Goal: Check status: Check status

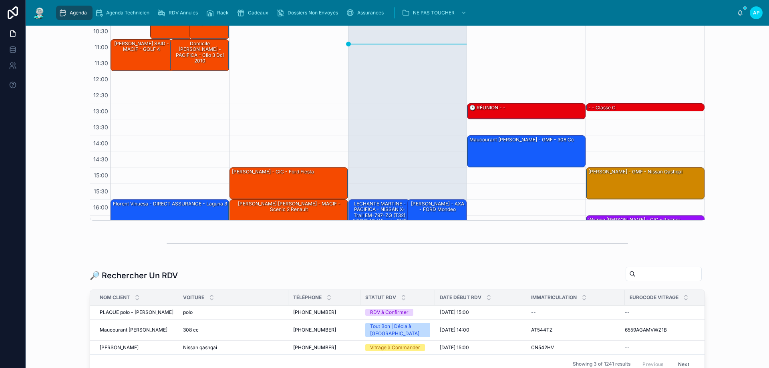
scroll to position [43, 0]
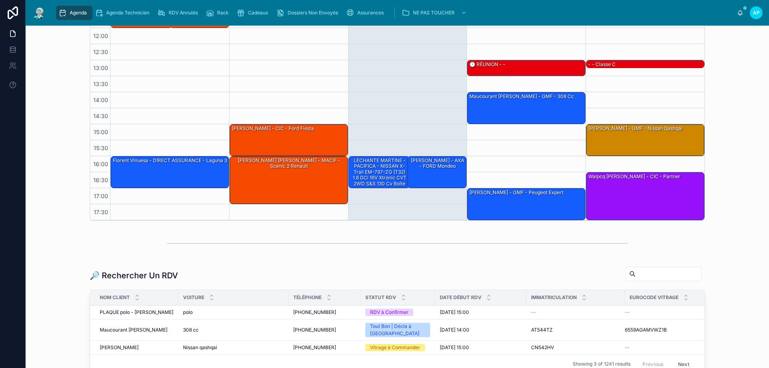
click at [668, 278] on input "text" at bounding box center [669, 273] width 66 height 11
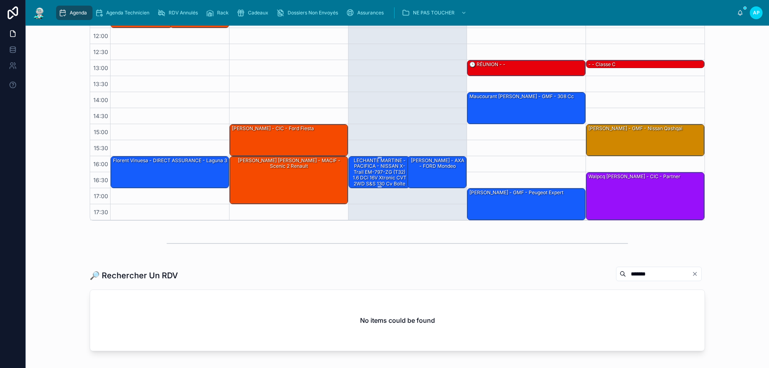
type input "*******"
click at [365, 167] on div "LECHANTE MARTINE - PACIFICA - NISSAN X-Trail EM-797-ZG (T32) 1.6 dCi 16V Xtroni…" at bounding box center [379, 175] width 59 height 36
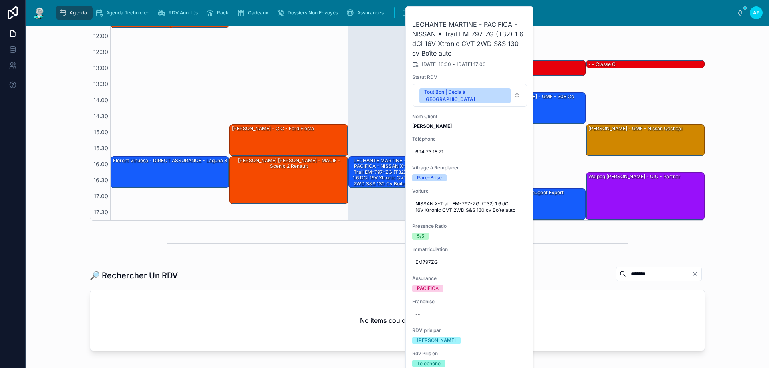
click at [388, 85] on div "16:00 – 17:00 LECHANTE MARTINE - PACIFICA - NISSAN X-Trail EM-797-ZG (T32) 1.6 …" at bounding box center [407, 76] width 119 height 288
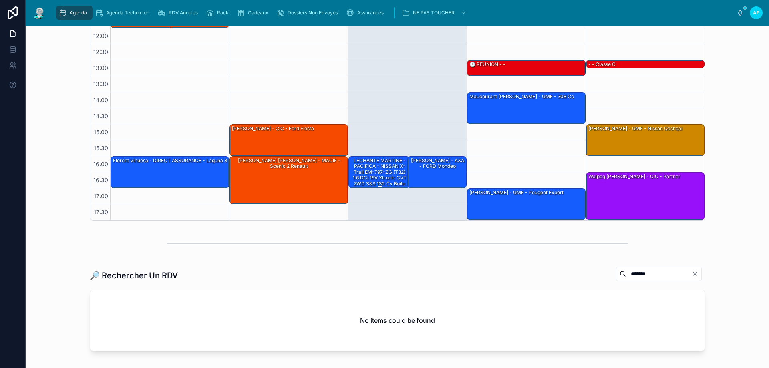
click at [382, 167] on div "LECHANTE MARTINE - PACIFICA - NISSAN X-Trail EM-797-ZG (T32) 1.6 dCi 16V Xtroni…" at bounding box center [379, 175] width 59 height 36
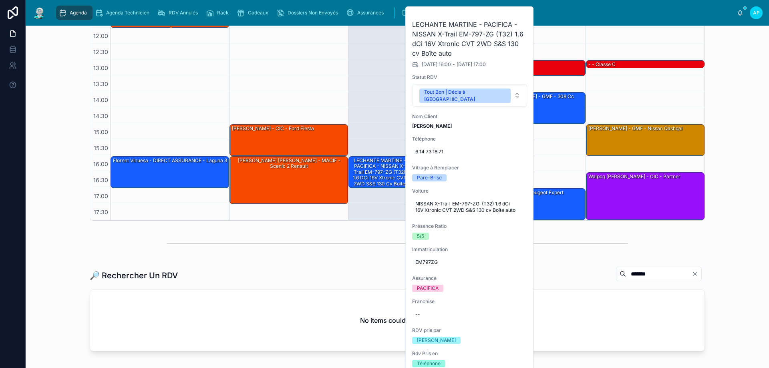
click at [399, 119] on div "16:00 – 17:00 LECHANTE MARTINE - PACIFICA - NISSAN X-Trail EM-797-ZG (T32) 1.6 …" at bounding box center [407, 76] width 119 height 288
